Goal: Transaction & Acquisition: Purchase product/service

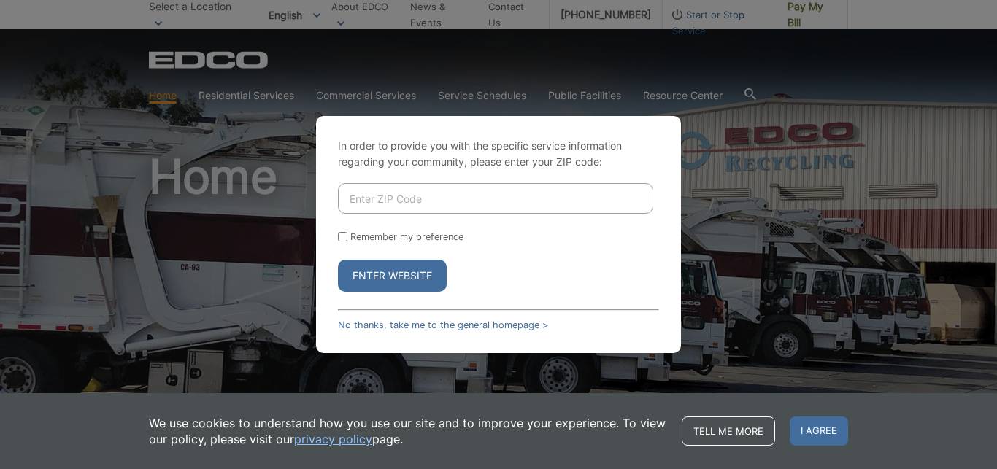
click at [382, 204] on input "Enter ZIP Code" at bounding box center [495, 198] width 315 height 31
type input "92082"
click at [400, 320] on link "No thanks, take me to the general homepage >" at bounding box center [443, 325] width 210 height 11
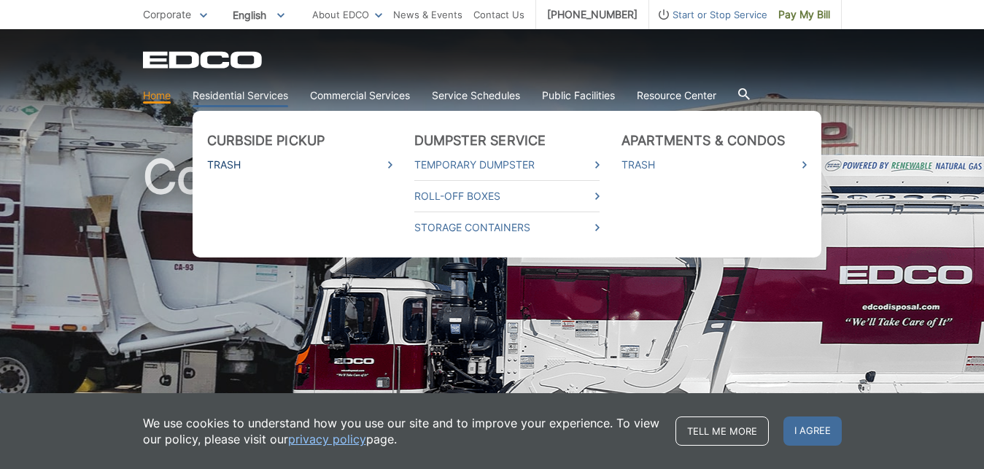
click at [231, 164] on link "Trash" at bounding box center [299, 165] width 185 height 16
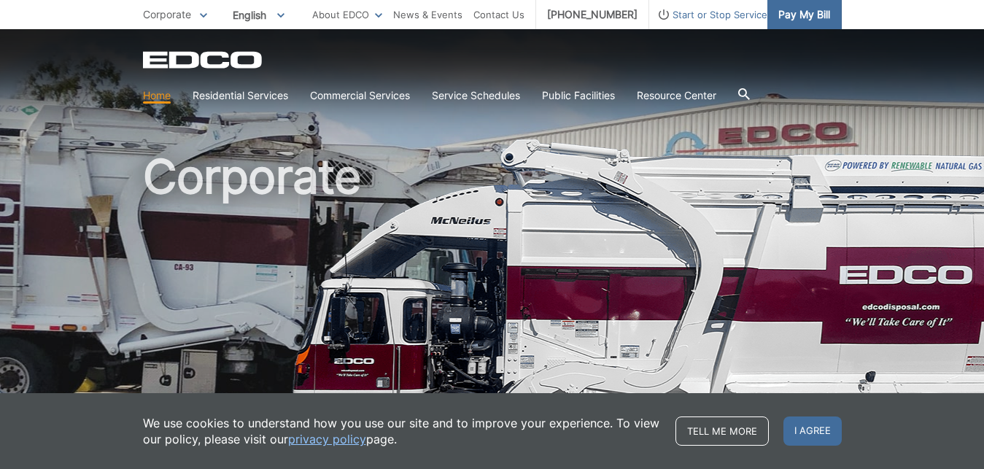
click at [808, 13] on span "Pay My Bill" at bounding box center [805, 15] width 52 height 16
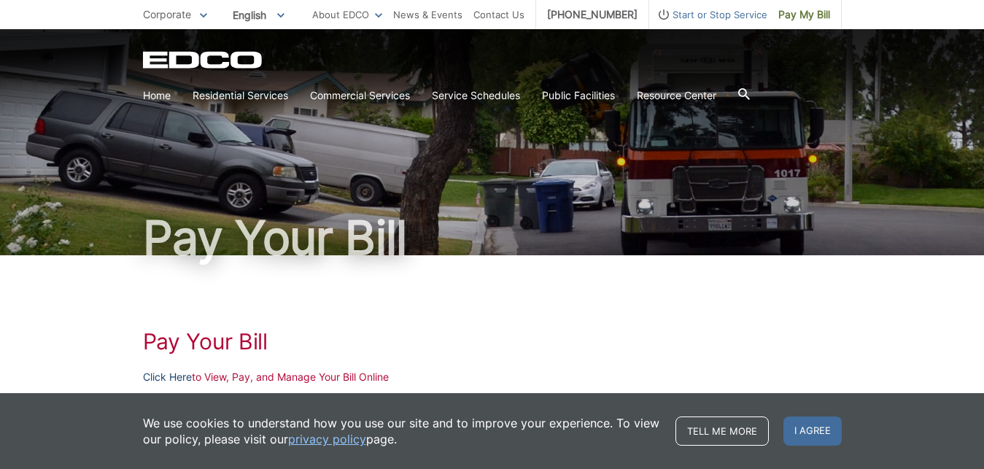
click at [168, 374] on link "Click Here" at bounding box center [167, 377] width 49 height 16
